Goal: Task Accomplishment & Management: Manage account settings

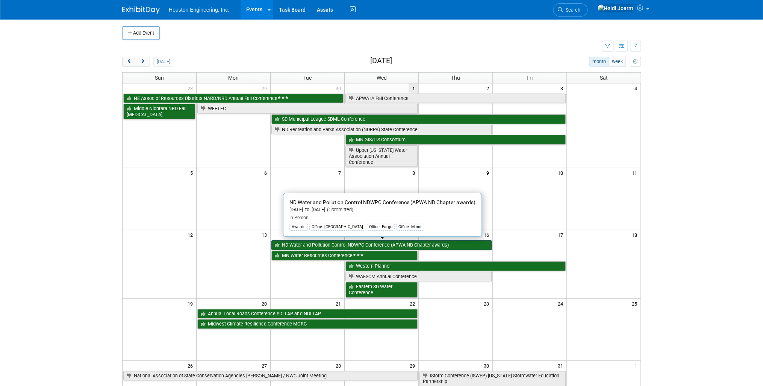
click at [355, 244] on link "ND Water and Pollution Control NDWPC Conference (APWA ND Chapter awards)" at bounding box center [381, 245] width 220 height 10
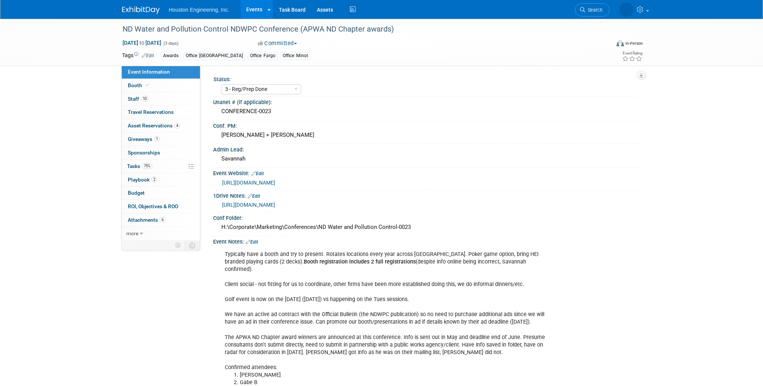
select select "3 - Reg/Prep Done"
select select "Yes"
select select "Mun. Infrastructure"
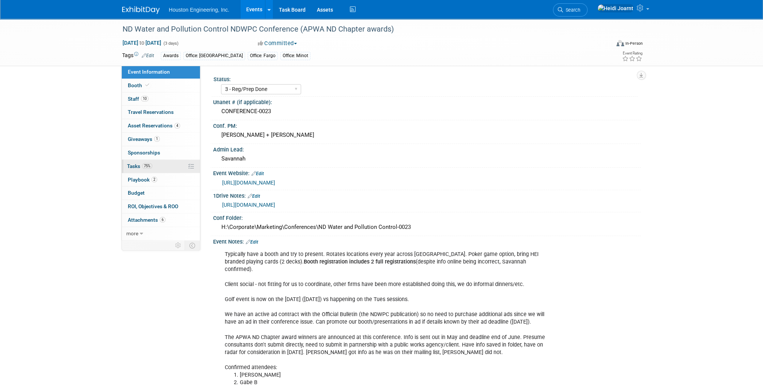
click at [160, 169] on link "75% Tasks 75%" at bounding box center [161, 166] width 78 height 13
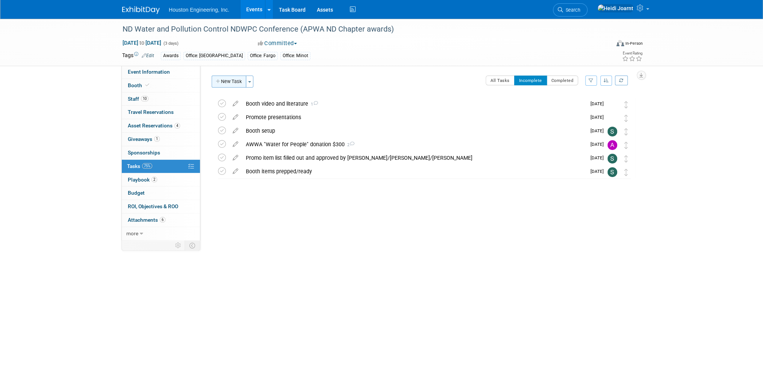
click at [232, 81] on button "New Task" at bounding box center [228, 81] width 35 height 12
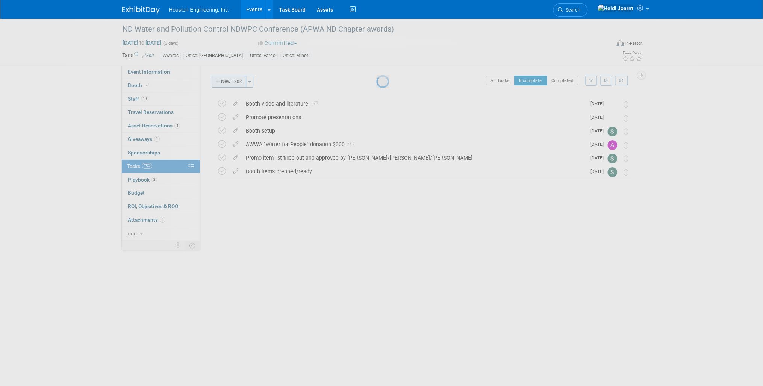
select select "9"
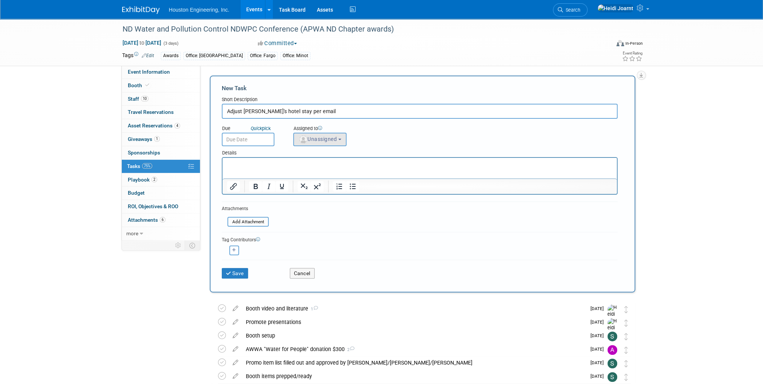
type input "Adjust Kevin's hotel stay per email"
click at [310, 139] on span "Unassigned" at bounding box center [317, 139] width 38 height 6
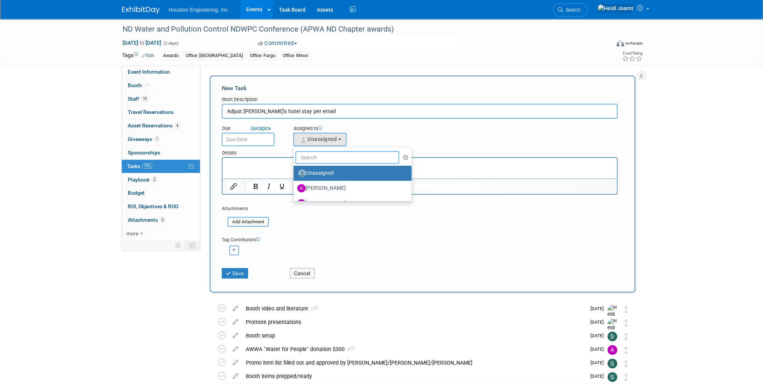
click at [323, 154] on input "text" at bounding box center [347, 157] width 104 height 13
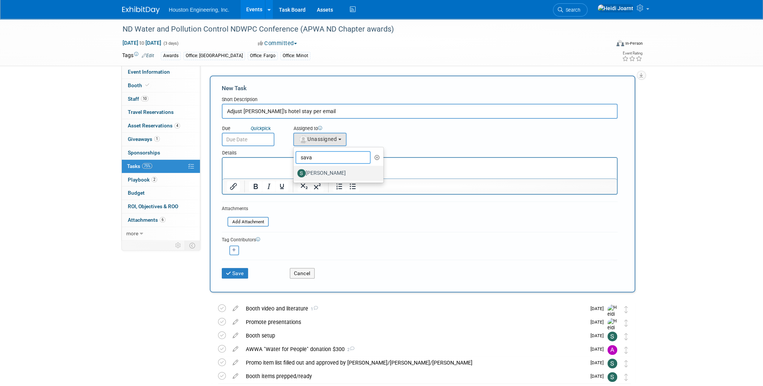
type input "sava"
click at [324, 168] on label "Savannah Hartsoch" at bounding box center [336, 173] width 79 height 12
click at [294, 170] on input "Savannah Hartsoch" at bounding box center [292, 172] width 5 height 5
select select "c702a704-28dd-4af3-9315-4f34ebeeff3e"
click at [259, 142] on input "text" at bounding box center [248, 140] width 53 height 14
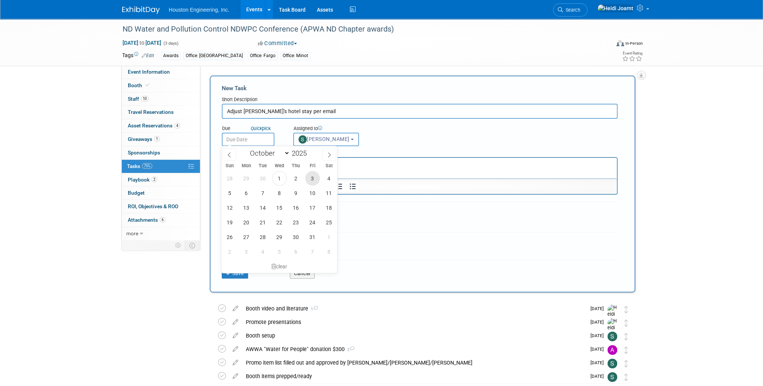
click at [309, 177] on span "3" at bounding box center [312, 178] width 15 height 15
type input "Oct 3, 2025"
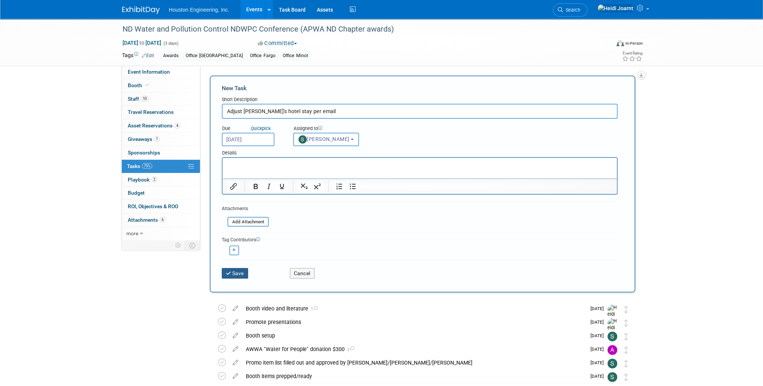
click at [243, 273] on button "Save" at bounding box center [235, 273] width 26 height 11
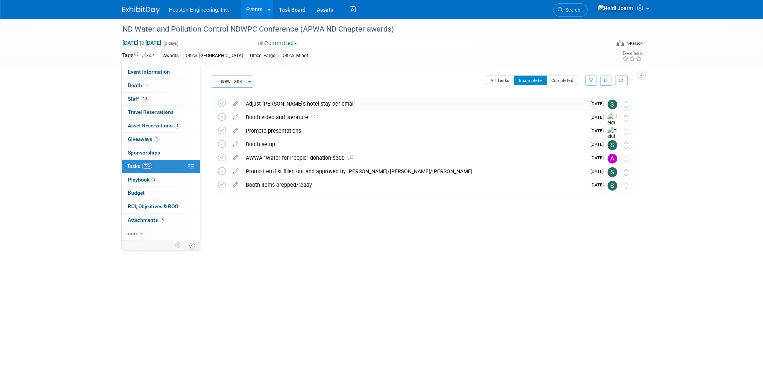
click at [251, 12] on link "Events" at bounding box center [253, 9] width 27 height 19
